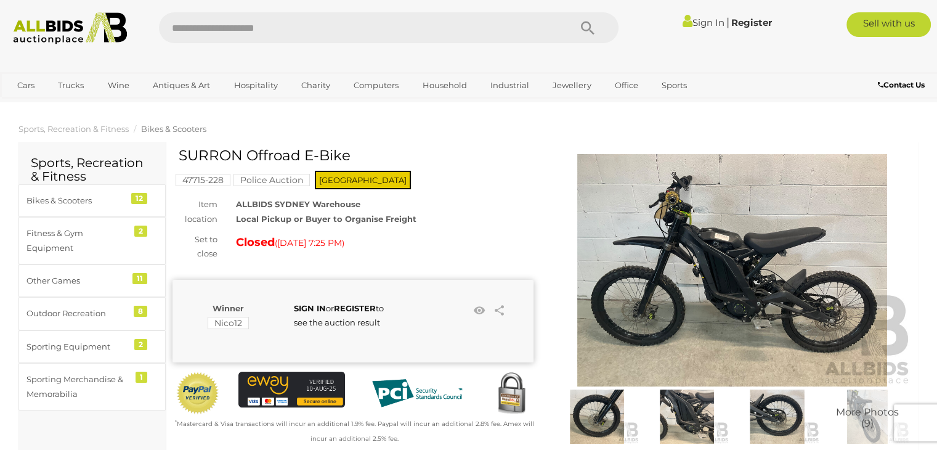
click at [252, 23] on input "text" at bounding box center [358, 27] width 398 height 31
type input "******"
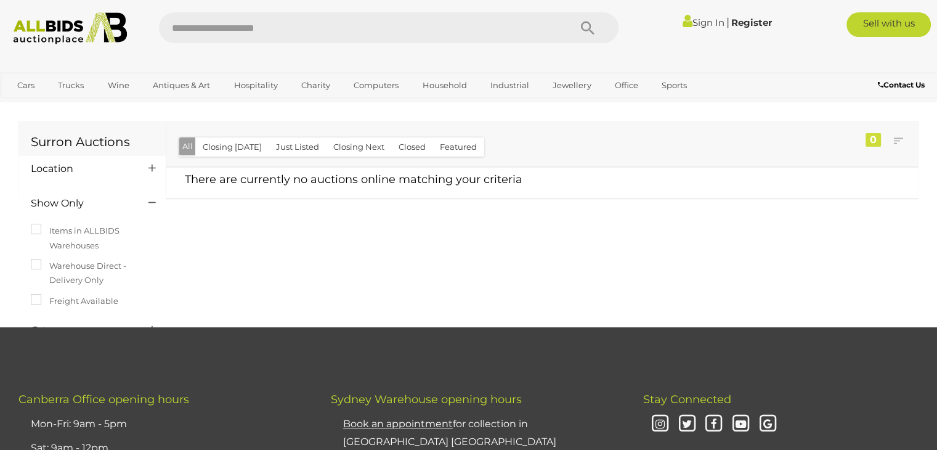
click at [246, 33] on input "text" at bounding box center [358, 27] width 398 height 31
type input "******"
